Goal: Task Accomplishment & Management: Use online tool/utility

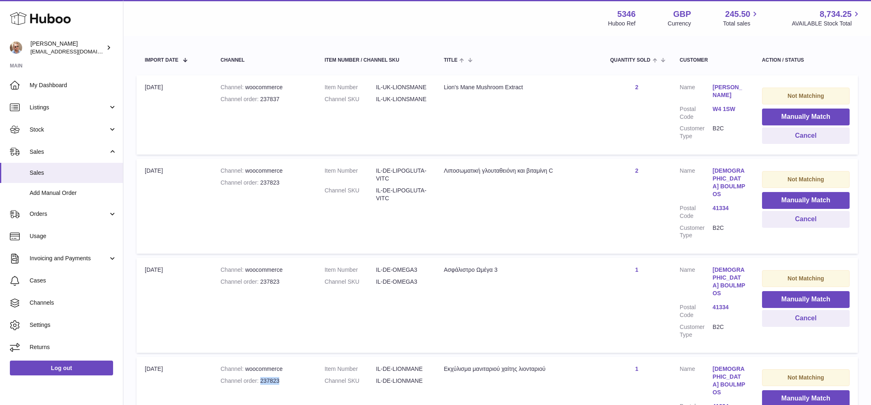
scroll to position [161, 0]
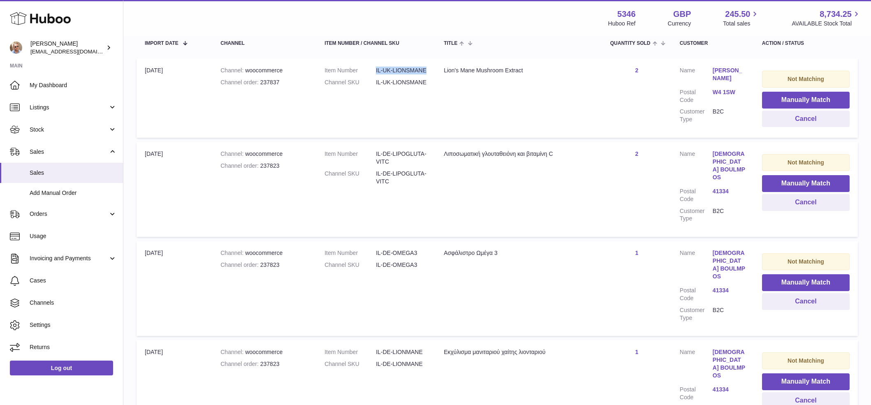
drag, startPoint x: 370, startPoint y: 69, endPoint x: 426, endPoint y: 69, distance: 55.1
click at [426, 69] on td "Item Number IL-UK-LIONSMANE Channel SKU IL-UK-LIONSMANE" at bounding box center [375, 97] width 119 height 79
copy dd "IL-UK-LIONSMANE"
click at [817, 99] on button "Manually Match" at bounding box center [806, 100] width 88 height 17
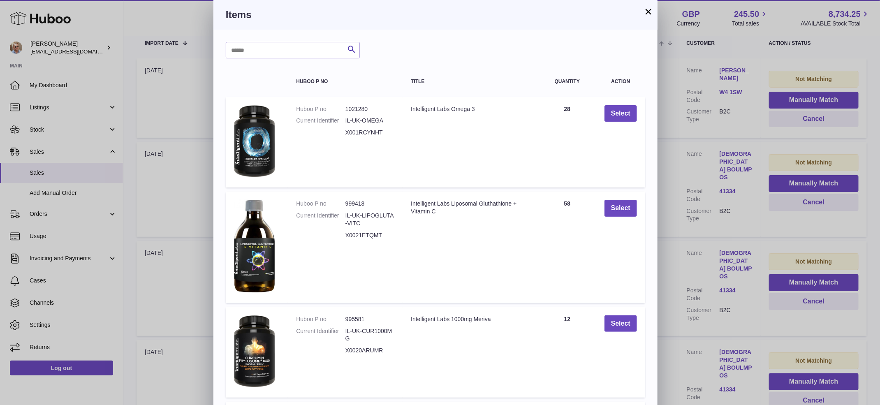
drag, startPoint x: 290, startPoint y: 60, endPoint x: 289, endPoint y: 56, distance: 5.1
click at [290, 60] on div "Search Huboo P no Title Quantity Action Huboo P no 1021280 Current Identifier I…" at bounding box center [435, 325] width 444 height 591
click at [289, 47] on input "text" at bounding box center [293, 50] width 134 height 16
paste input "**********"
type input "**********"
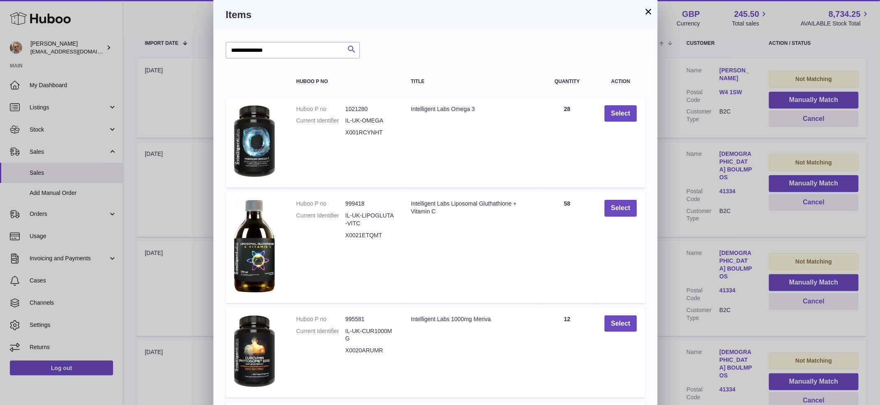
click at [347, 49] on icon "submit" at bounding box center [352, 49] width 10 height 10
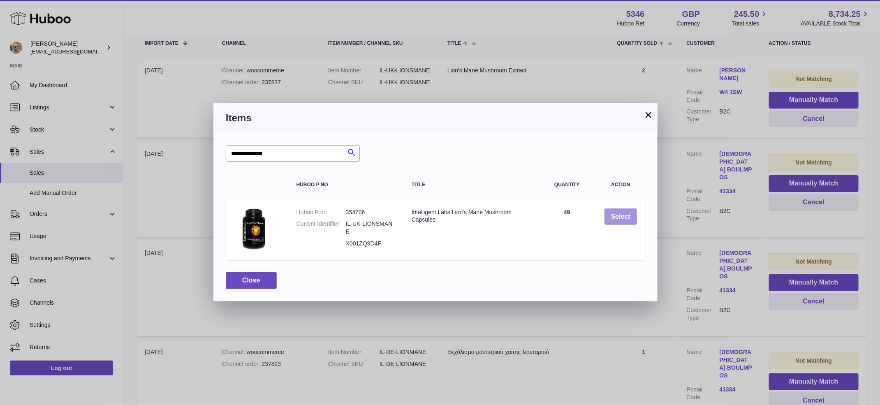
click at [623, 220] on button "Select" at bounding box center [620, 216] width 32 height 17
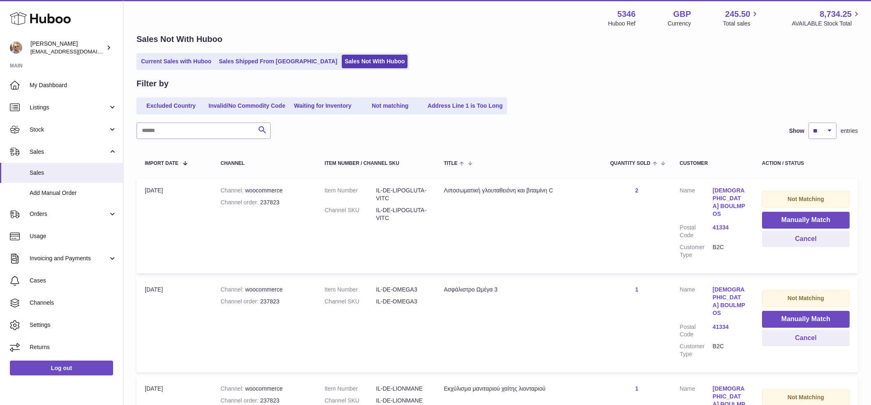
scroll to position [0, 0]
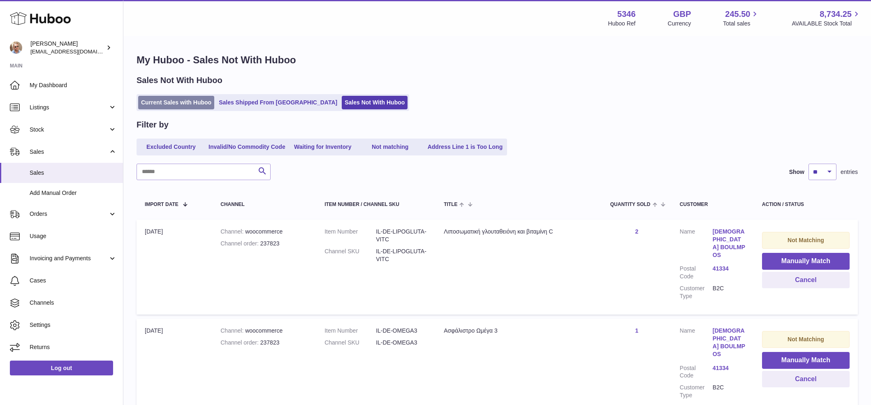
click at [181, 102] on link "Current Sales with Huboo" at bounding box center [176, 103] width 76 height 14
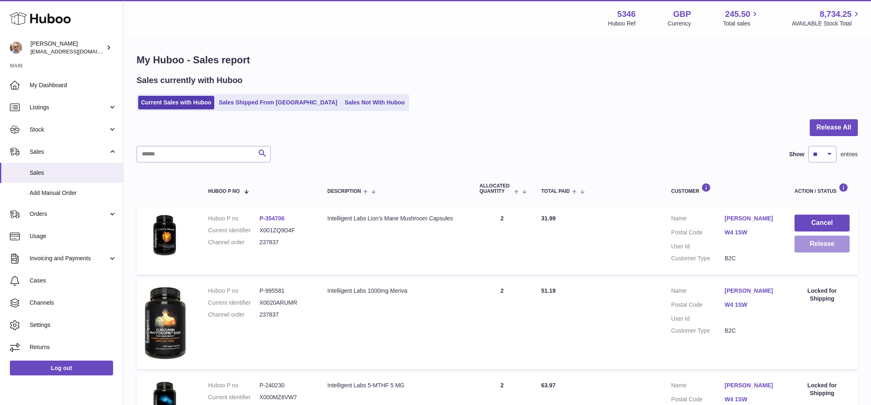
click at [825, 246] on button "Release" at bounding box center [821, 244] width 55 height 17
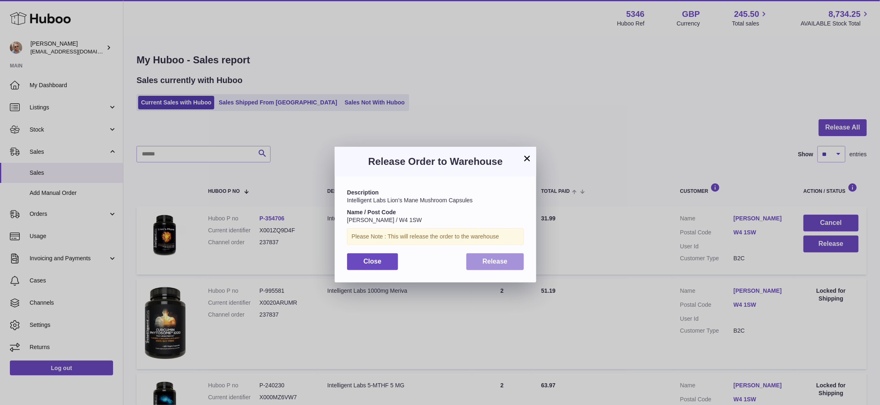
click at [509, 264] on button "Release" at bounding box center [495, 261] width 58 height 17
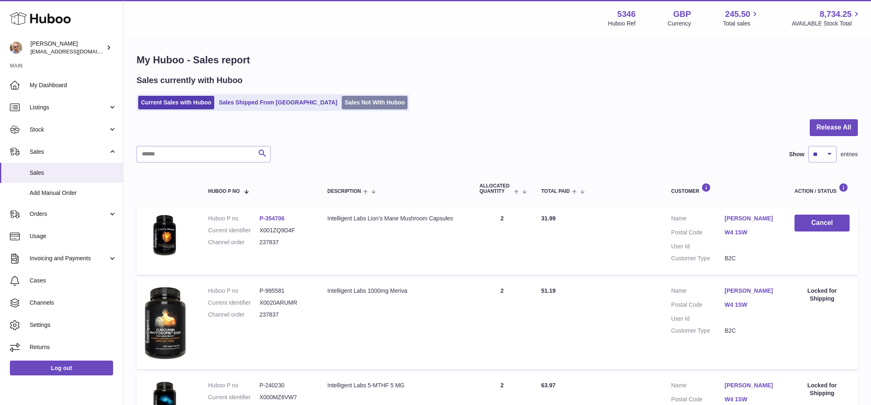
click at [342, 103] on link "Sales Not With Huboo" at bounding box center [375, 103] width 66 height 14
